Goal: Task Accomplishment & Management: Use online tool/utility

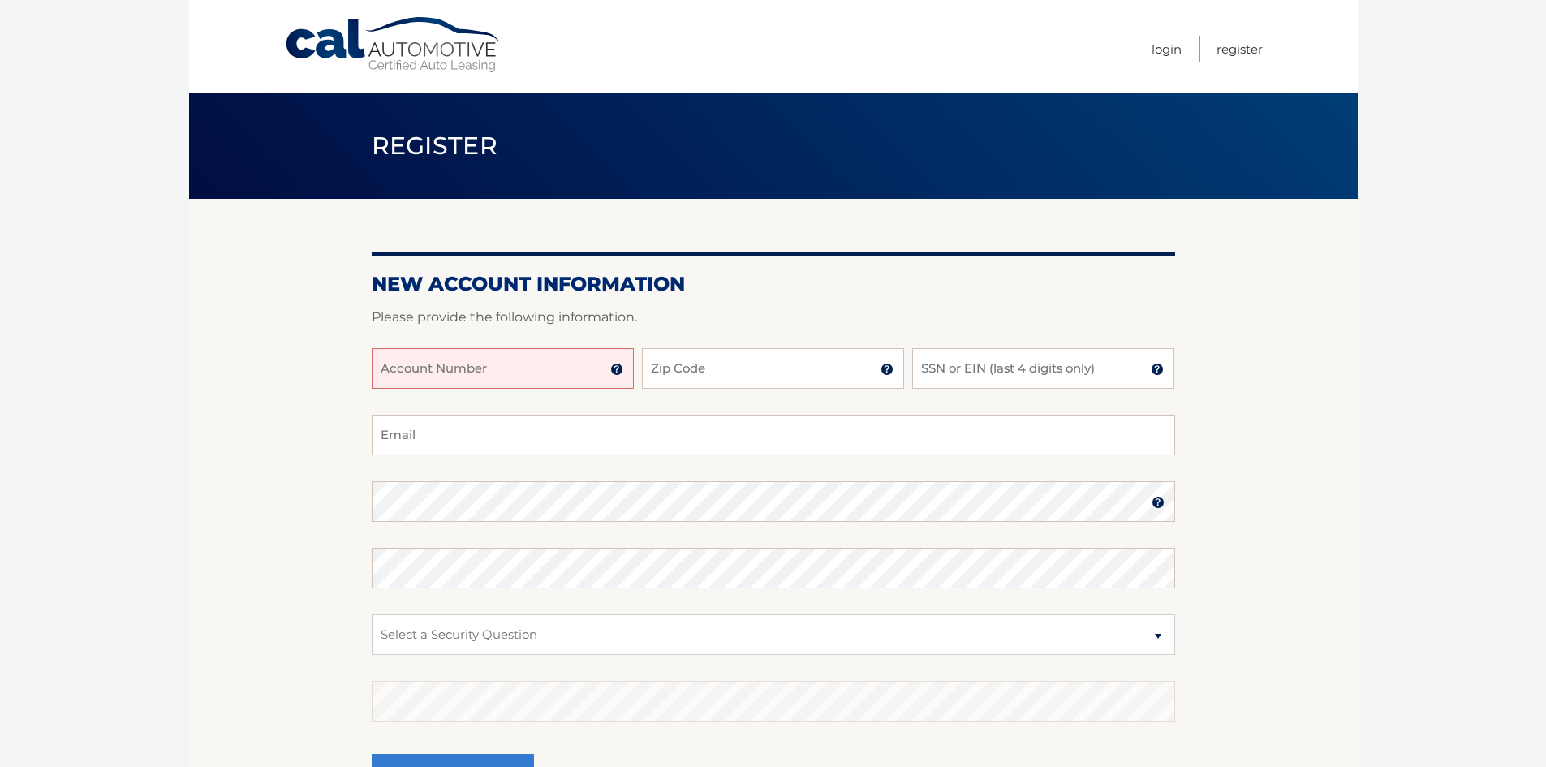
click at [482, 353] on input "Account Number" at bounding box center [503, 368] width 262 height 41
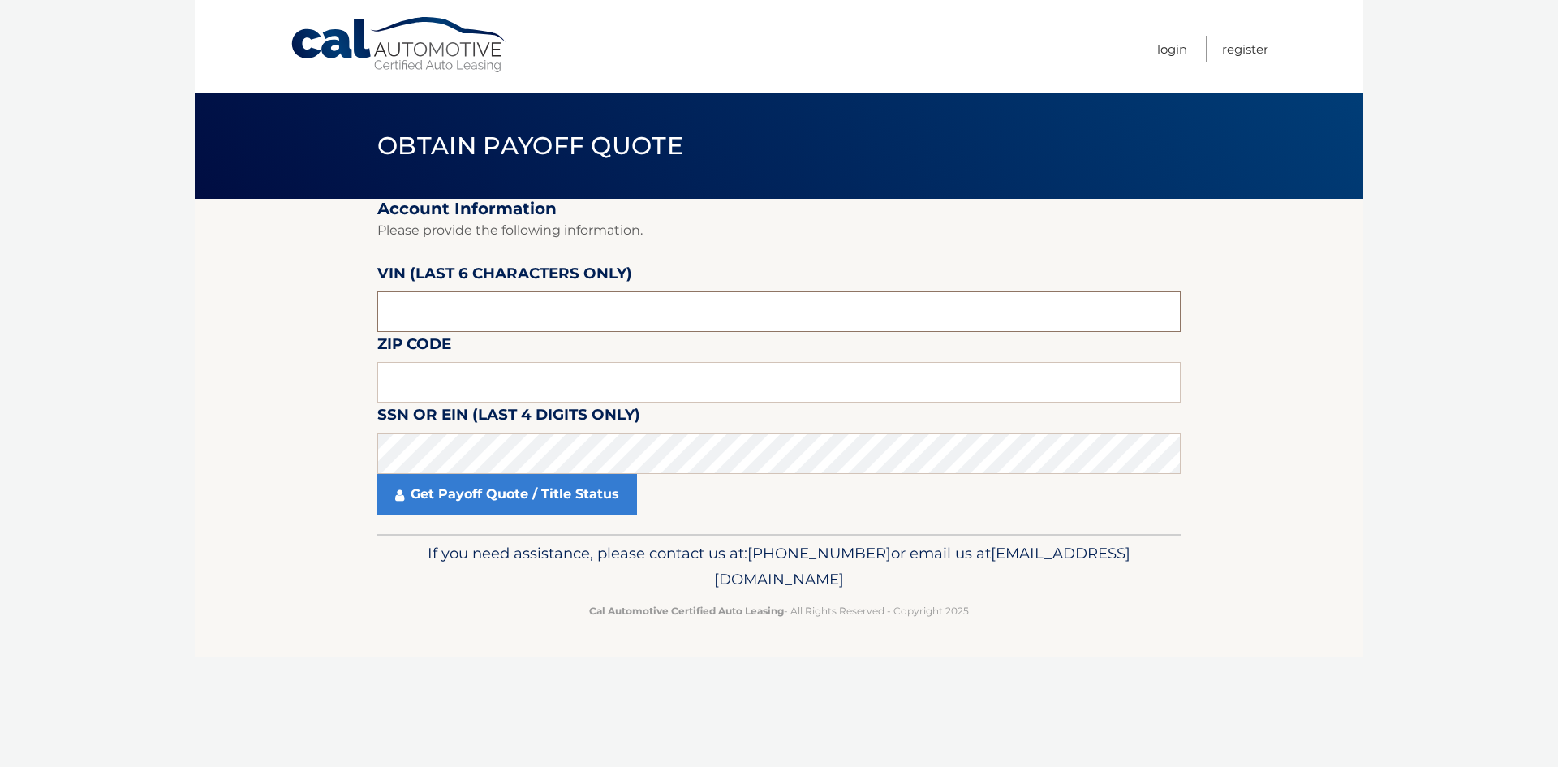
drag, startPoint x: 437, startPoint y: 311, endPoint x: 680, endPoint y: 321, distance: 242.8
click at [680, 321] on input "text" at bounding box center [778, 311] width 803 height 41
paste input "1C6SRF"
type input "1*****"
click at [514, 372] on input "text" at bounding box center [778, 382] width 803 height 41
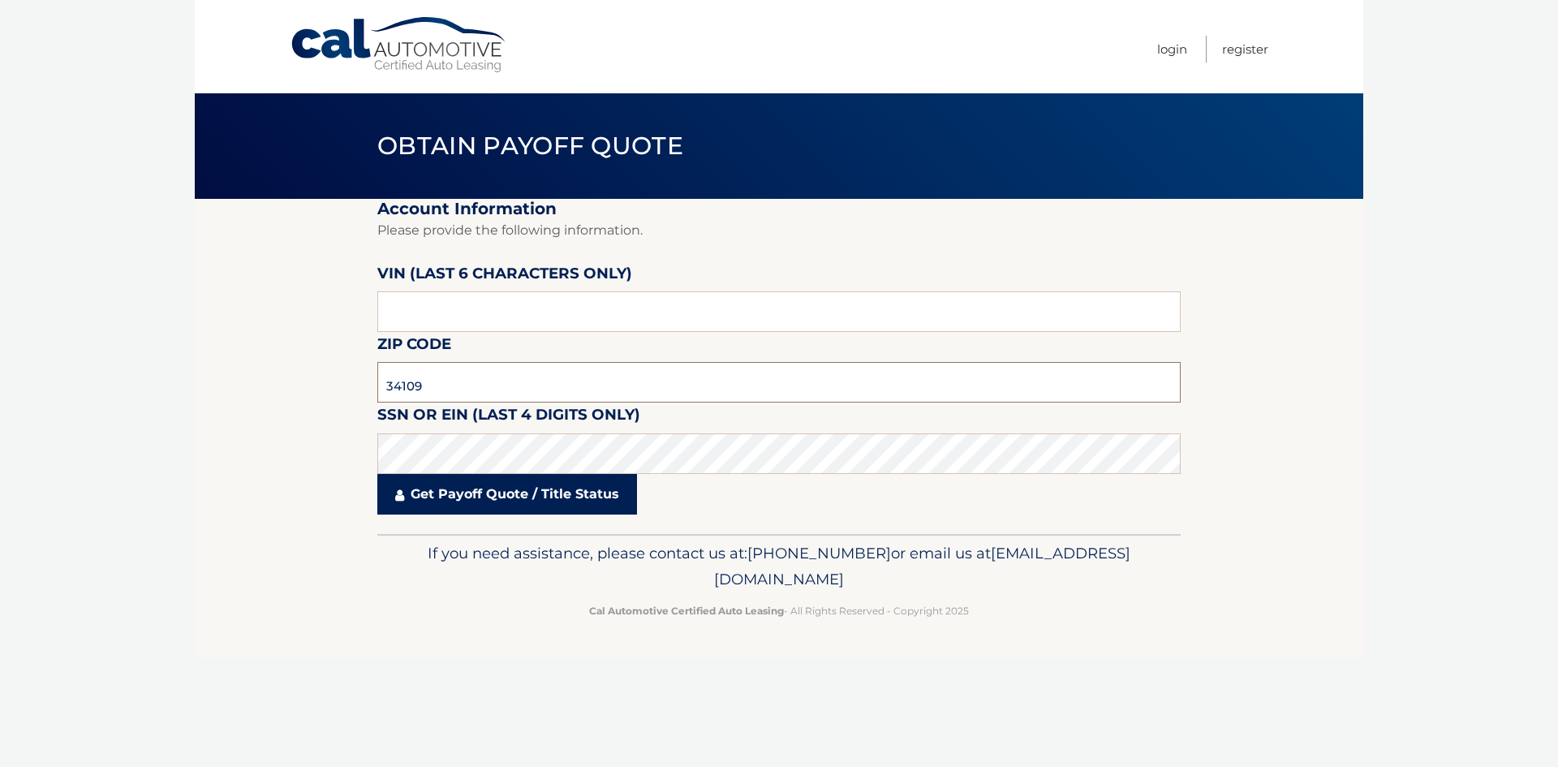
type input "34109"
click at [518, 491] on link "Get Payoff Quote / Title Status" at bounding box center [507, 494] width 260 height 41
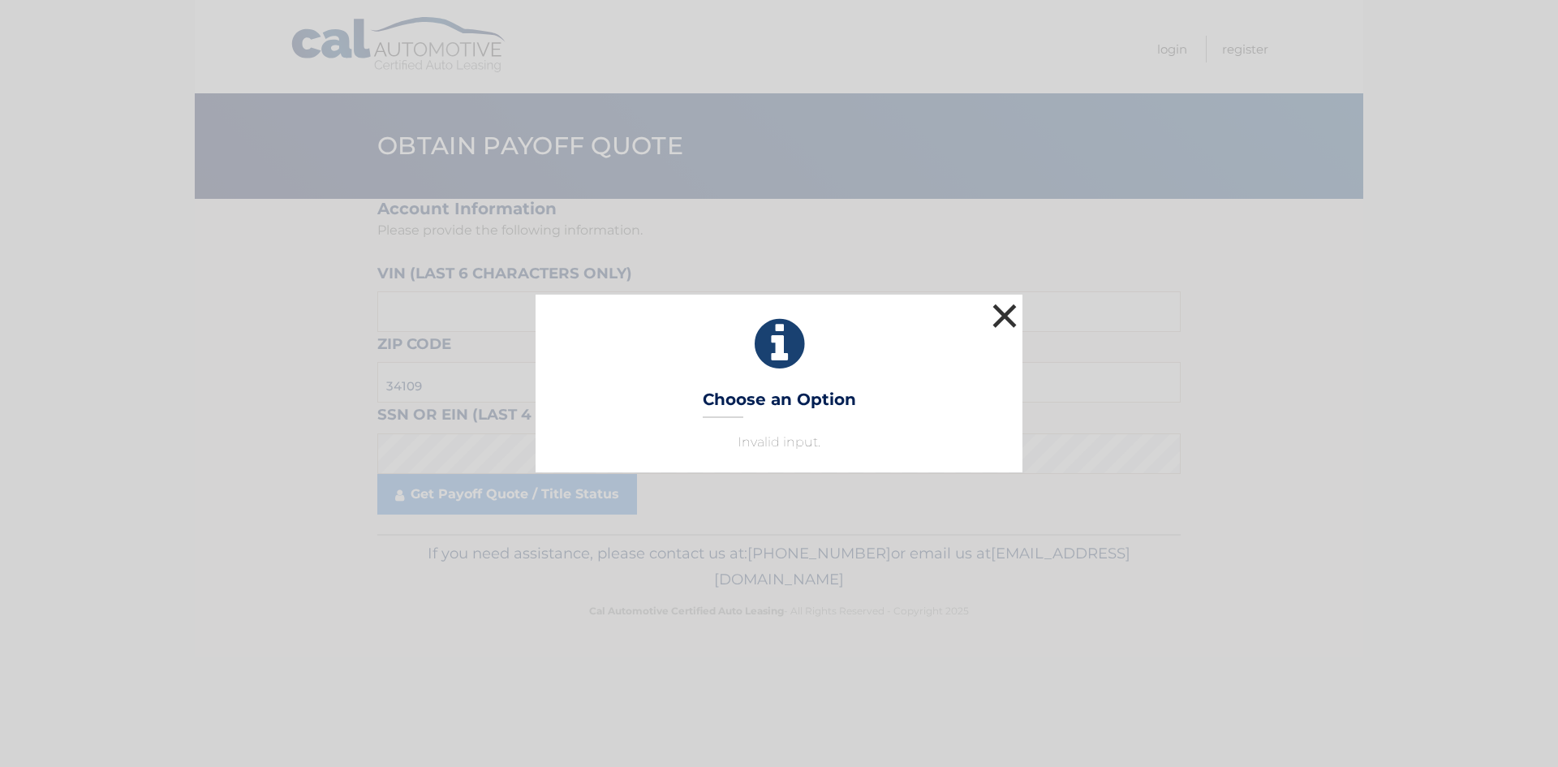
click at [999, 316] on button "×" at bounding box center [1004, 315] width 32 height 32
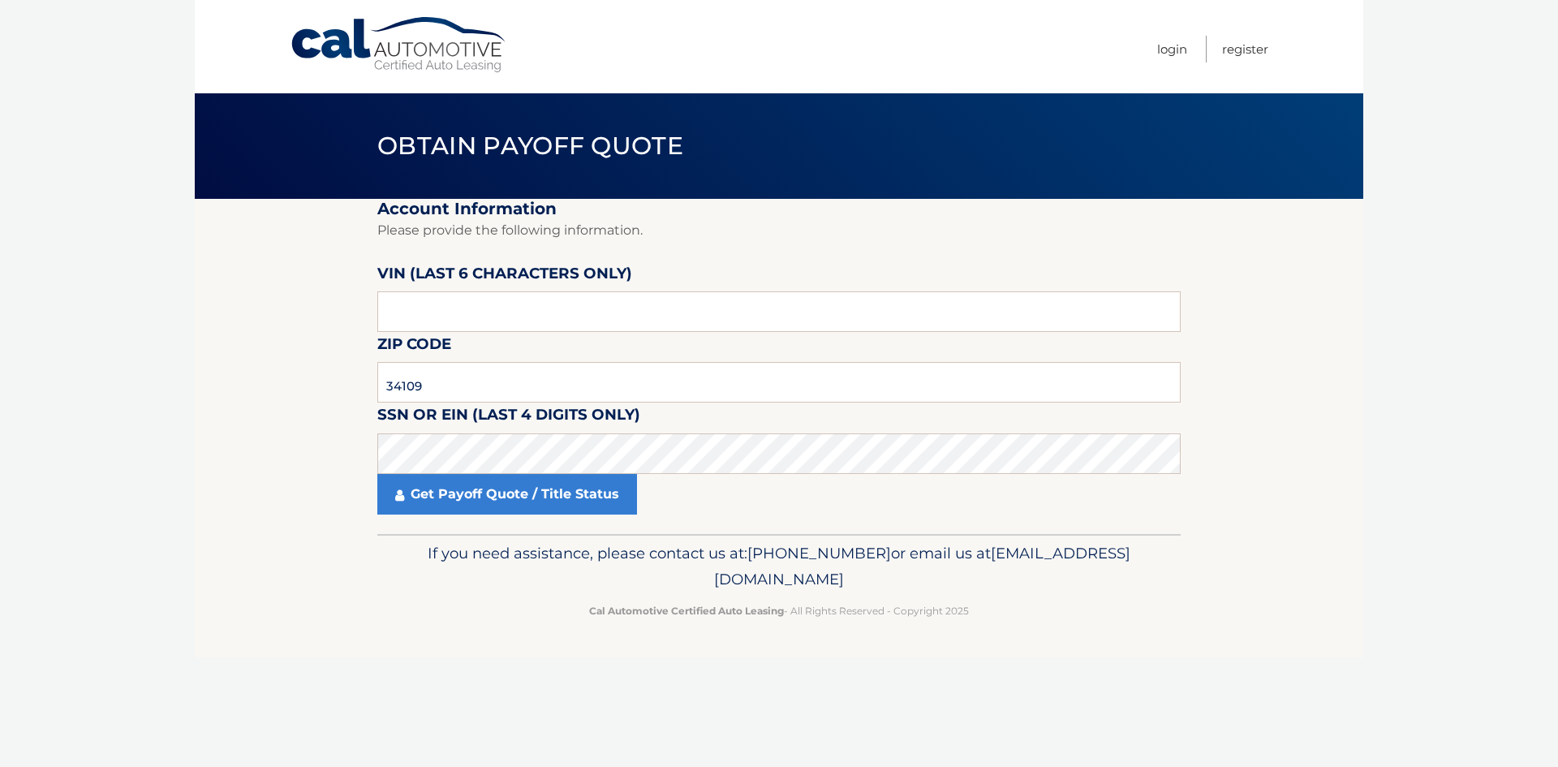
click at [506, 136] on span "Obtain Payoff Quote" at bounding box center [530, 146] width 306 height 30
